Goal: Browse casually

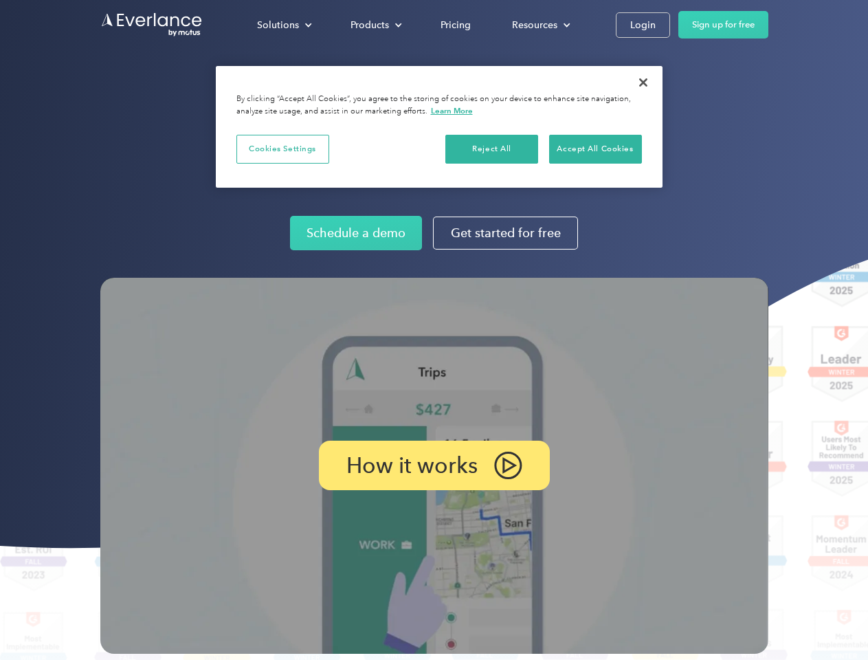
click at [434, 330] on img at bounding box center [434, 466] width 668 height 376
click at [284, 25] on div "Solutions" at bounding box center [278, 24] width 42 height 17
click at [375, 25] on div "Products" at bounding box center [369, 24] width 38 height 17
click at [539, 25] on div "Resources" at bounding box center [534, 24] width 45 height 17
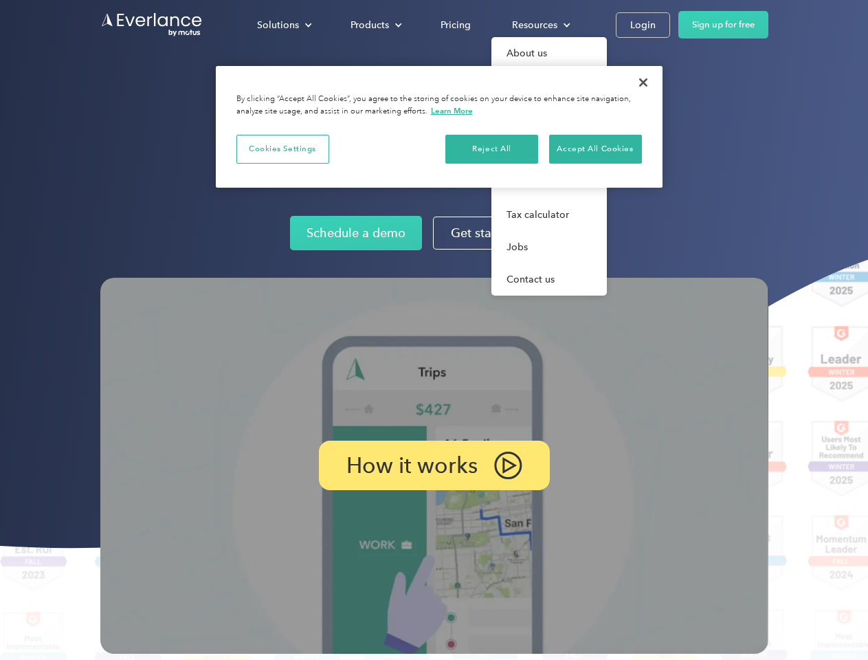
click at [434, 465] on p "How it works" at bounding box center [411, 465] width 131 height 16
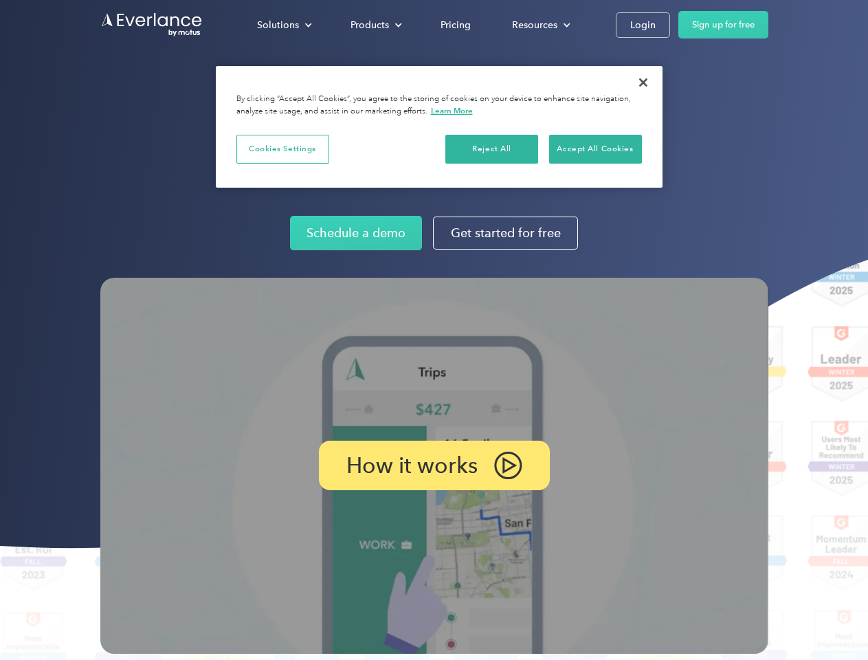
click at [282, 148] on button "Cookies Settings" at bounding box center [282, 149] width 93 height 29
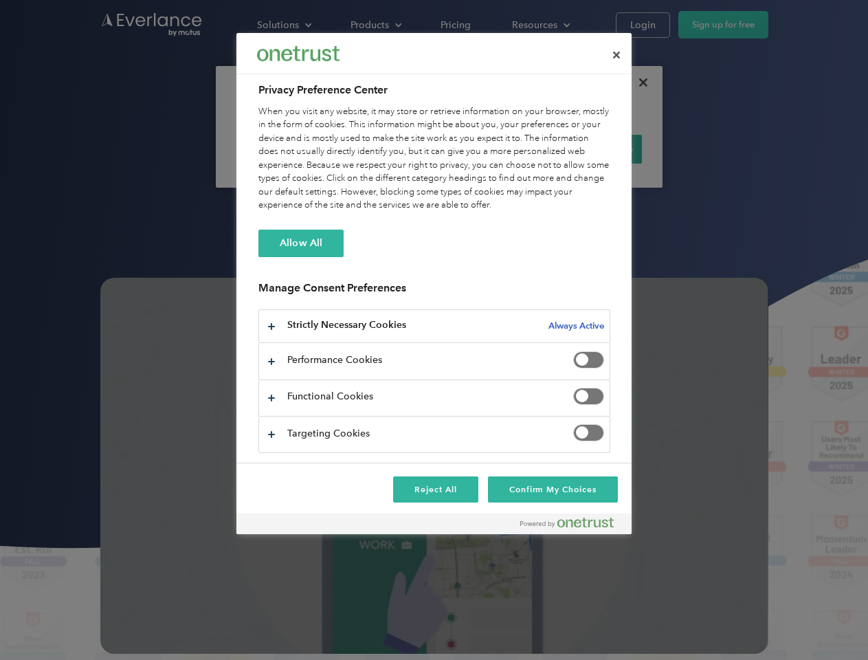
click at [492, 148] on div "When you visit any website, it may store or retrieve information on your browse…" at bounding box center [434, 158] width 352 height 107
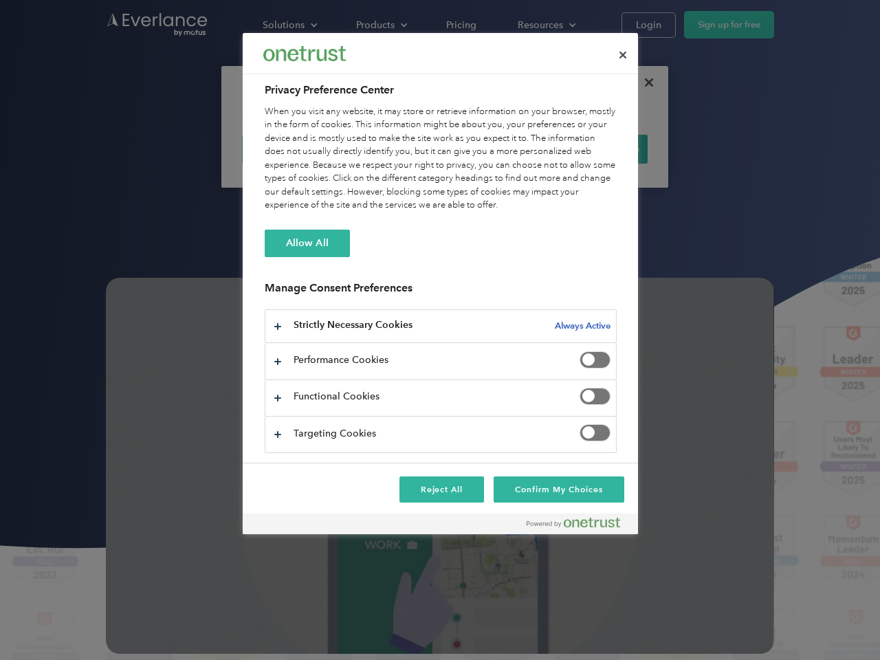
click at [595, 148] on div "When you visit any website, it may store or retrieve information on your browse…" at bounding box center [441, 158] width 352 height 107
click at [643, 82] on div at bounding box center [440, 330] width 880 height 660
